Goal: Transaction & Acquisition: Purchase product/service

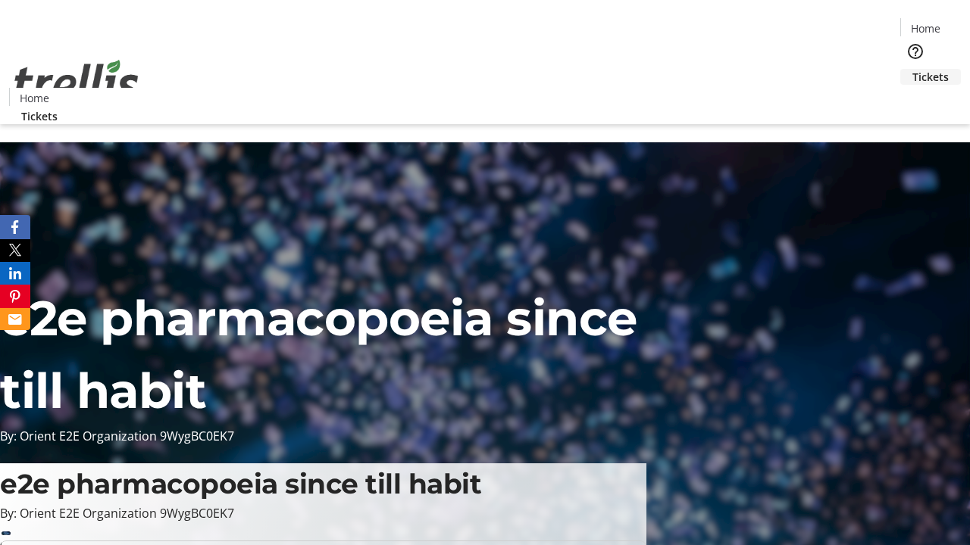
click at [912, 69] on span "Tickets" at bounding box center [930, 77] width 36 height 16
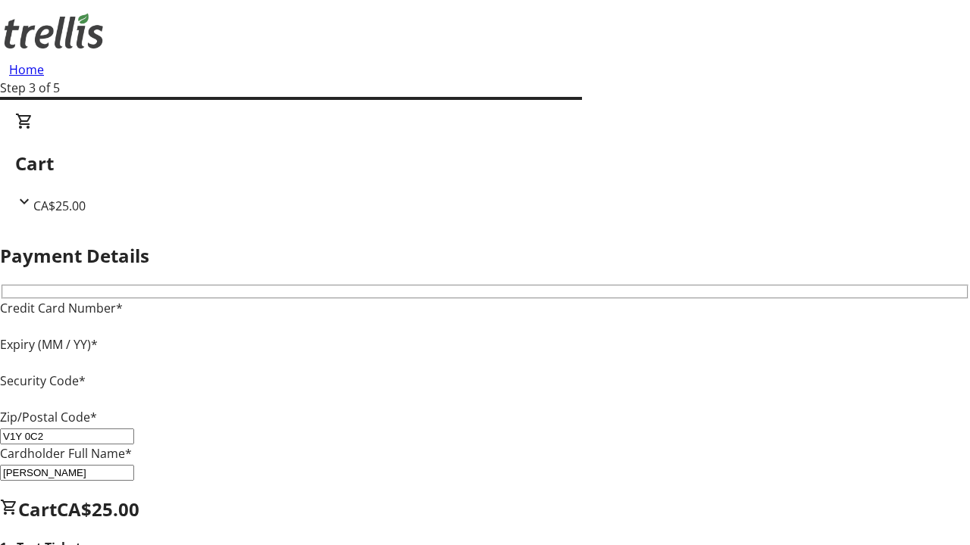
type input "V1Y 0C2"
